Goal: Check status: Check status

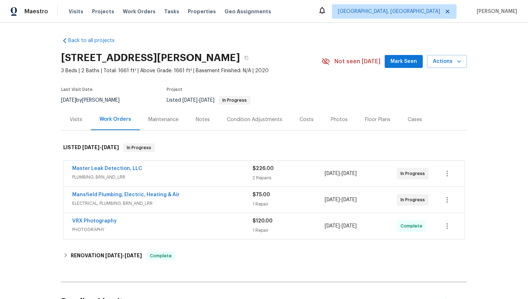
click at [164, 206] on span "ELECTRICAL, PLUMBING, BRN_AND_LRR" at bounding box center [162, 203] width 180 height 7
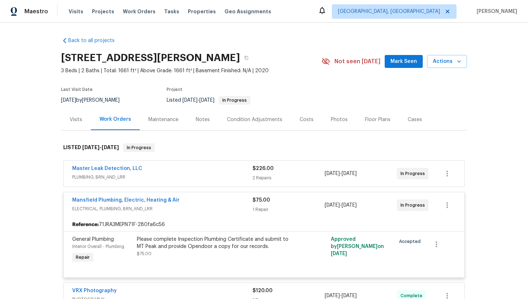
scroll to position [5, 0]
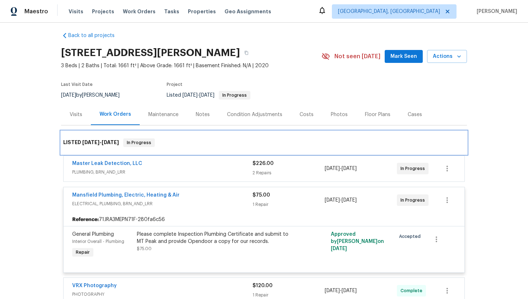
click at [175, 154] on div "LISTED [DATE] - [DATE] In Progress" at bounding box center [264, 142] width 406 height 23
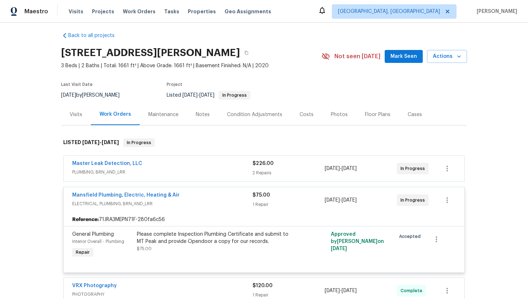
click at [175, 171] on span "PLUMBING, BRN_AND_LRR" at bounding box center [162, 171] width 180 height 7
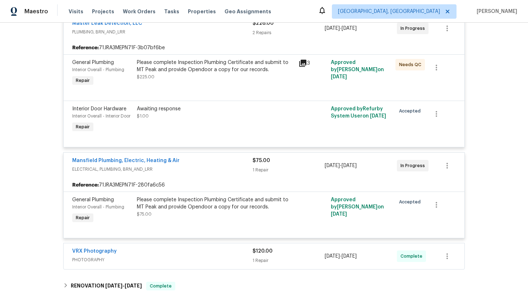
scroll to position [257, 0]
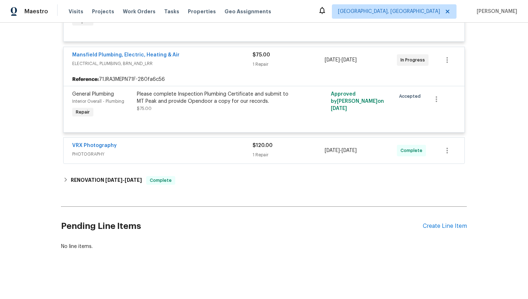
click at [154, 151] on span "PHOTOGRAPHY" at bounding box center [162, 154] width 180 height 7
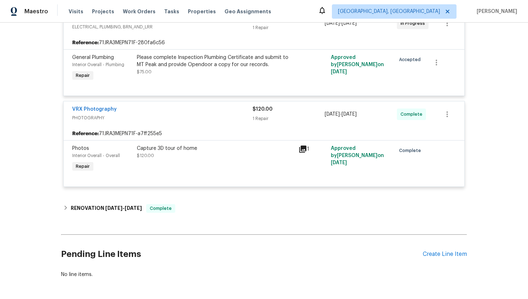
scroll to position [310, 0]
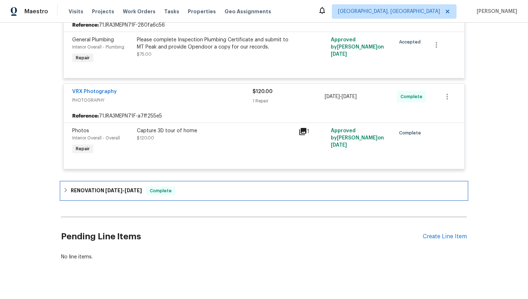
click at [161, 186] on div "RENOVATION [DATE] - [DATE] Complete" at bounding box center [264, 190] width 406 height 17
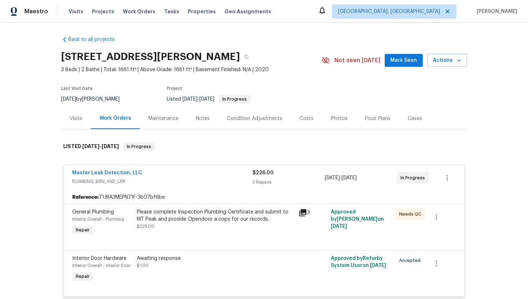
scroll to position [0, 0]
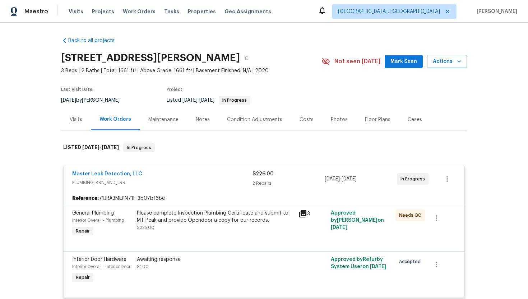
click at [70, 121] on div "Visits" at bounding box center [76, 119] width 13 height 7
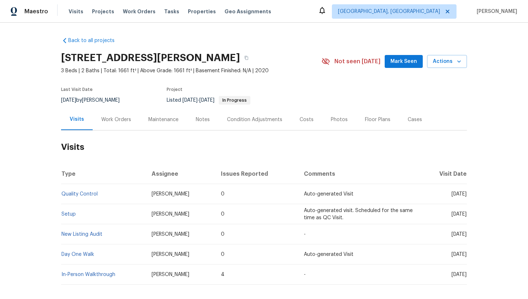
click at [110, 124] on div "Work Orders" at bounding box center [116, 119] width 47 height 21
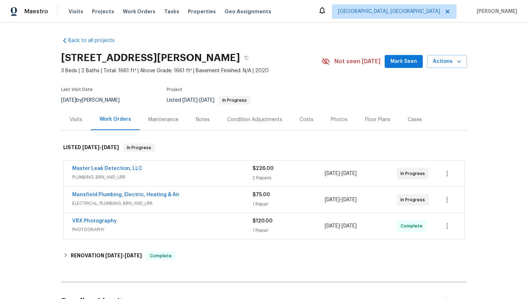
scroll to position [75, 0]
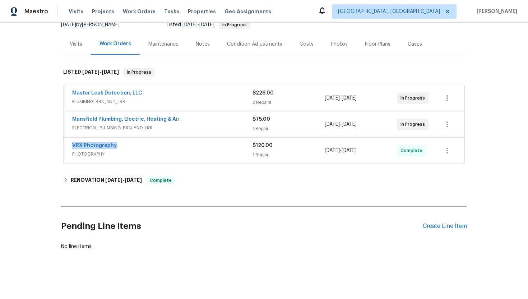
drag, startPoint x: 123, startPoint y: 146, endPoint x: 69, endPoint y: 146, distance: 53.9
click at [69, 146] on div "VRX Photography PHOTOGRAPHY $120.00 1 Repair [DATE] - [DATE] Complete" at bounding box center [264, 151] width 401 height 26
copy link "VRX Photography"
drag, startPoint x: 379, startPoint y: 154, endPoint x: 292, endPoint y: 156, distance: 86.6
click at [292, 154] on div "VRX Photography PHOTOGRAPHY $120.00 1 Repair [DATE] - [DATE] Complete" at bounding box center [255, 150] width 366 height 17
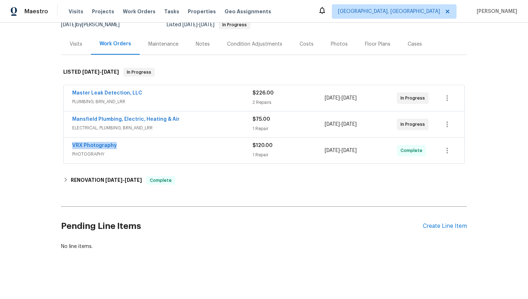
copy div "[DATE] - [DATE]"
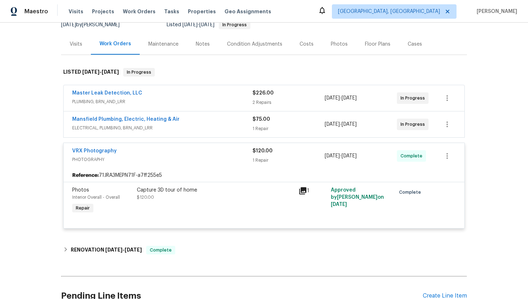
click at [79, 46] on div "Visits" at bounding box center [76, 44] width 13 height 7
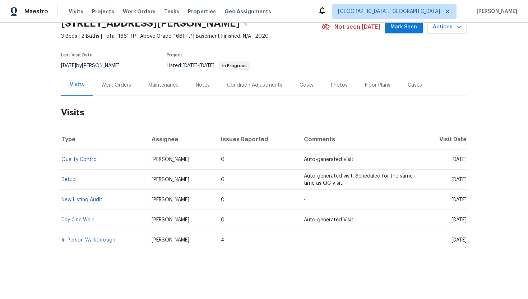
scroll to position [34, 0]
drag, startPoint x: 438, startPoint y: 159, endPoint x: 463, endPoint y: 163, distance: 24.9
click at [463, 163] on td "[DATE]" at bounding box center [443, 159] width 47 height 20
copy span "[DATE]"
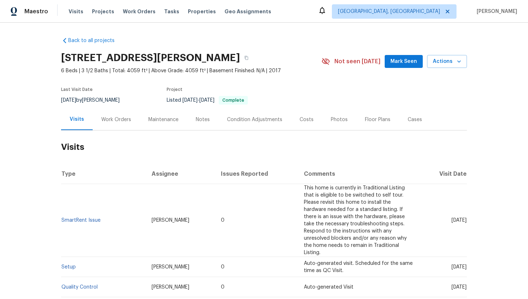
click at [122, 120] on div "Work Orders" at bounding box center [116, 119] width 30 height 7
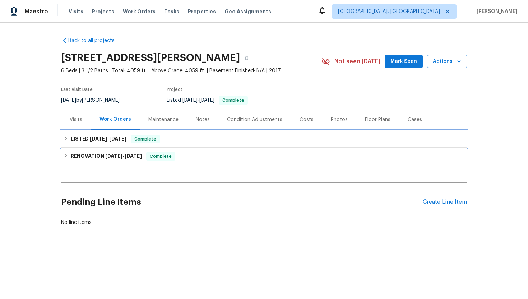
click at [139, 133] on div "LISTED 2/8/25 - 2/10/25 Complete" at bounding box center [264, 138] width 406 height 17
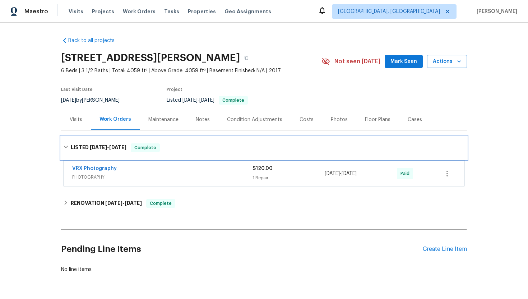
scroll to position [23, 0]
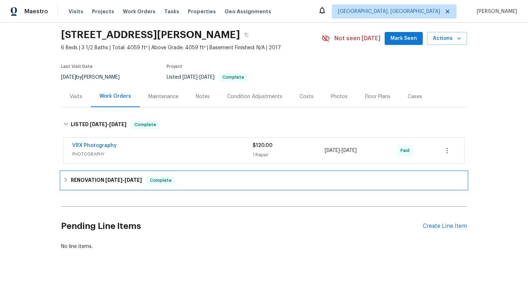
click at [155, 183] on span "Complete" at bounding box center [161, 180] width 28 height 7
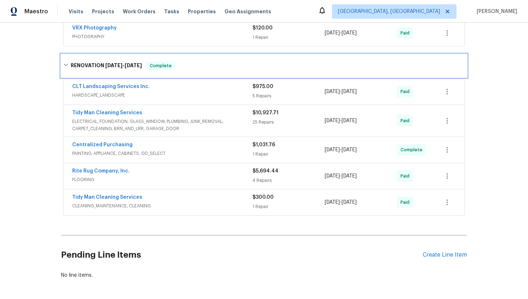
scroll to position [142, 0]
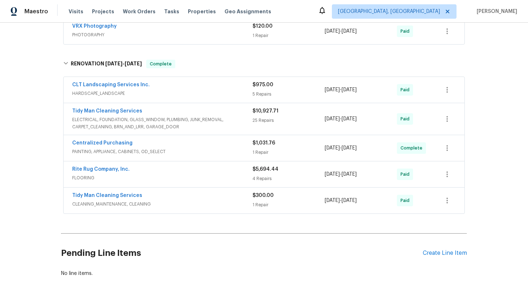
click at [157, 176] on span "FLOORING" at bounding box center [162, 177] width 180 height 7
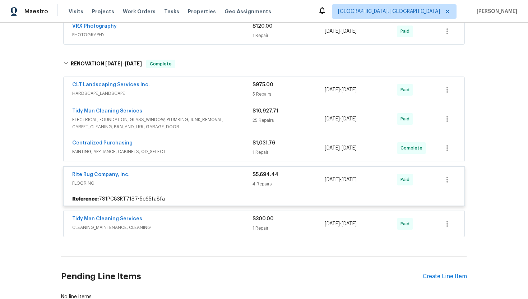
click at [212, 184] on span "FLOORING" at bounding box center [162, 183] width 180 height 7
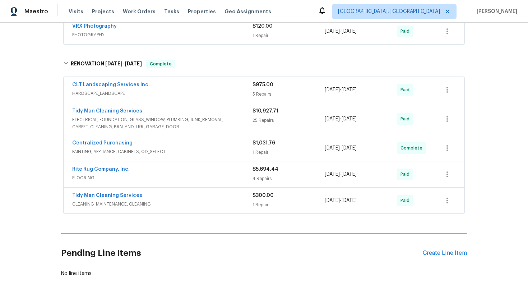
click at [209, 181] on span "FLOORING" at bounding box center [162, 177] width 180 height 7
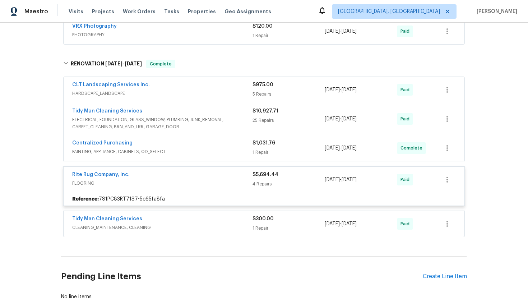
scroll to position [0, 0]
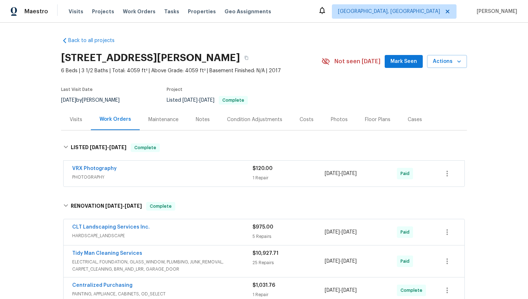
click at [79, 119] on div "Visits" at bounding box center [76, 119] width 13 height 7
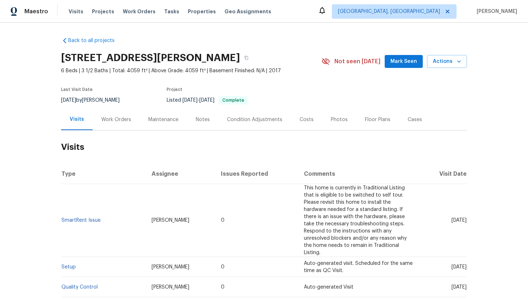
drag, startPoint x: 437, startPoint y: 217, endPoint x: 465, endPoint y: 218, distance: 28.8
click at [465, 218] on span "Thu, May 08 2025" at bounding box center [459, 220] width 15 height 5
copy span "May 08 2025"
click at [109, 120] on div "Work Orders" at bounding box center [116, 119] width 30 height 7
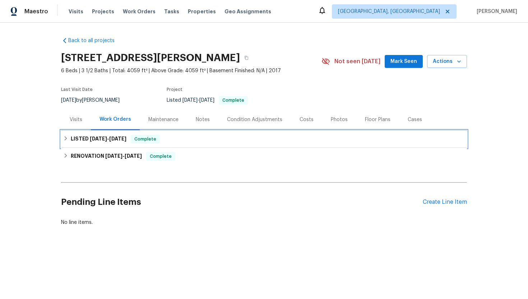
click at [118, 138] on span "2/10/25" at bounding box center [117, 138] width 17 height 5
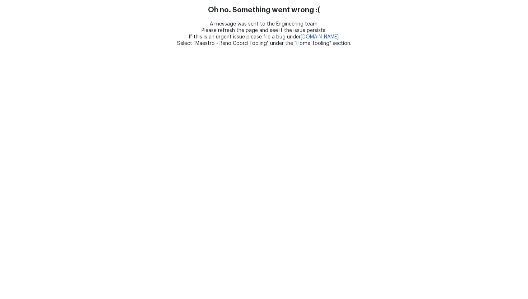
drag, startPoint x: 128, startPoint y: 172, endPoint x: 50, endPoint y: 165, distance: 78.3
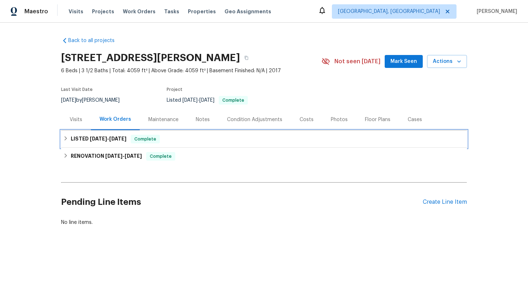
click at [124, 135] on h6 "LISTED 2/8/25 - 2/10/25" at bounding box center [99, 139] width 56 height 9
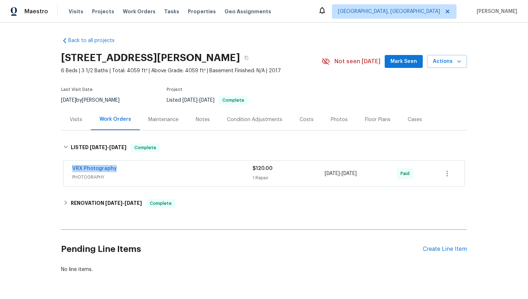
drag, startPoint x: 99, startPoint y: 168, endPoint x: 66, endPoint y: 168, distance: 33.4
click at [66, 168] on div "VRX Photography PHOTOGRAPHY $120.00 1 Repair 2/8/2025 - 2/10/2025 Paid" at bounding box center [264, 174] width 401 height 26
copy link "VRX Photography"
drag, startPoint x: 378, startPoint y: 175, endPoint x: 314, endPoint y: 176, distance: 64.7
click at [314, 176] on div "VRX Photography PHOTOGRAPHY $120.00 1 Repair 2/8/2025 - 2/10/2025 Paid" at bounding box center [255, 173] width 366 height 17
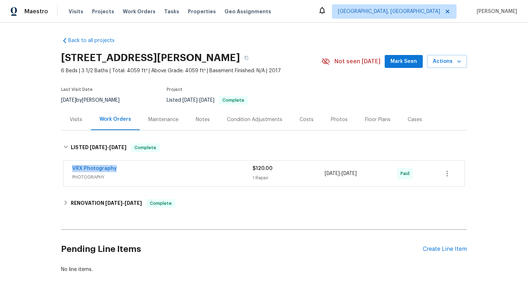
copy div "2/8/2025 - 2/10/2025"
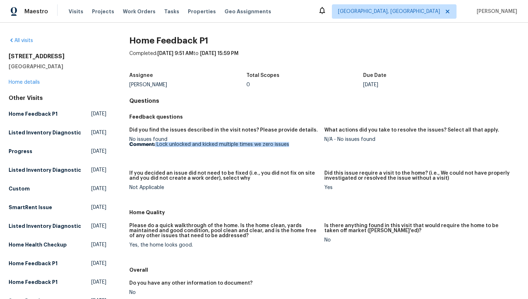
drag, startPoint x: 292, startPoint y: 147, endPoint x: 156, endPoint y: 146, distance: 136.5
click at [156, 146] on p "Comment: Lock unlocked and kicked multiple times we zero issues" at bounding box center [223, 144] width 189 height 5
copy p "Lock unlocked and kicked multiple times we zero issues"
drag, startPoint x: 377, startPoint y: 142, endPoint x: 336, endPoint y: 141, distance: 41.0
click at [336, 141] on figure "What actions did you take to resolve the issues? Select all that apply. N/A - N…" at bounding box center [421, 145] width 195 height 34
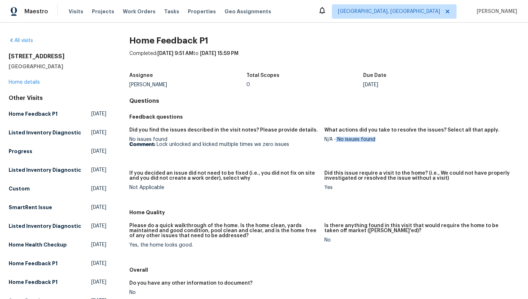
copy div "No issues found"
